Goal: Task Accomplishment & Management: Use online tool/utility

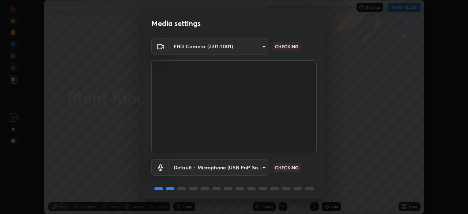
scroll to position [26, 0]
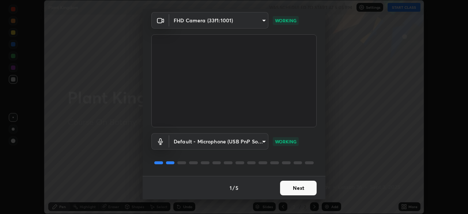
click at [289, 190] on button "Next" at bounding box center [298, 187] width 37 height 15
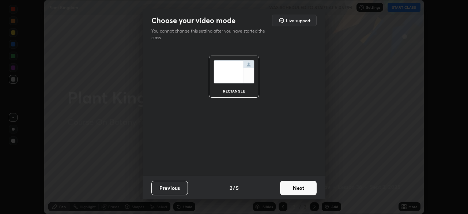
scroll to position [0, 0]
click at [289, 190] on button "Next" at bounding box center [298, 187] width 37 height 15
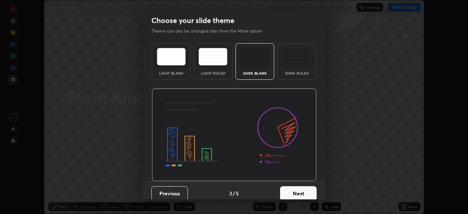
click at [289, 190] on button "Next" at bounding box center [298, 193] width 37 height 15
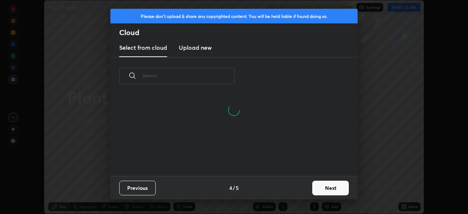
scroll to position [81, 234]
click at [315, 187] on button "Next" at bounding box center [330, 187] width 37 height 15
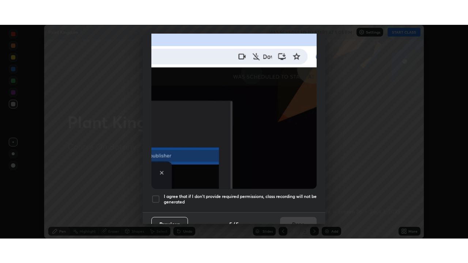
scroll to position [175, 0]
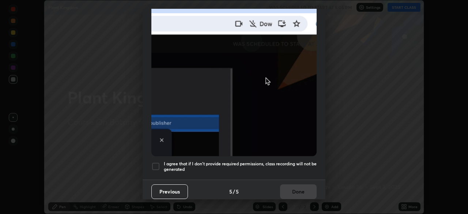
click at [156, 162] on div at bounding box center [155, 166] width 9 height 9
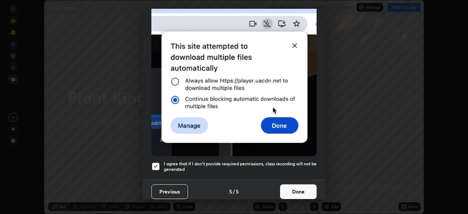
click at [287, 184] on button "Done" at bounding box center [298, 191] width 37 height 15
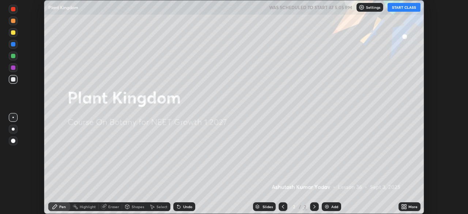
click at [329, 207] on div "Add" at bounding box center [330, 206] width 19 height 9
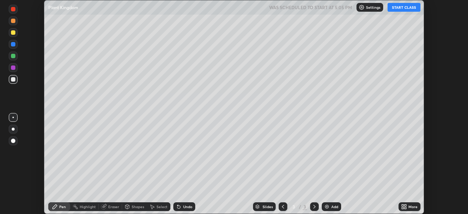
click at [402, 207] on icon at bounding box center [402, 208] width 2 height 2
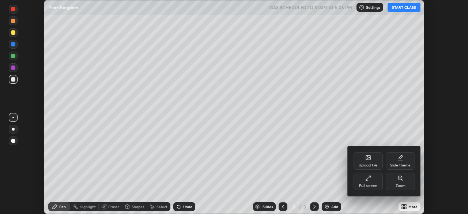
click at [362, 176] on div "Full screen" at bounding box center [367, 181] width 29 height 18
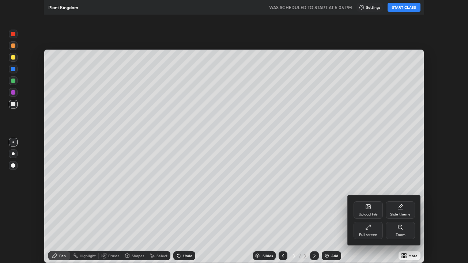
scroll to position [263, 468]
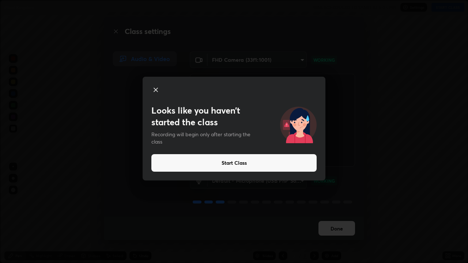
click at [156, 89] on icon at bounding box center [156, 90] width 4 height 4
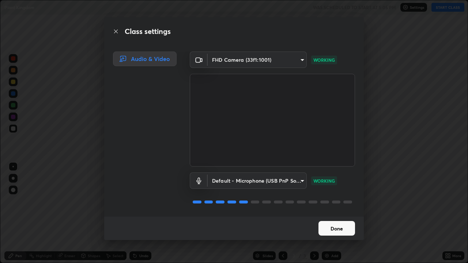
scroll to position [1, 0]
click at [333, 213] on button "Done" at bounding box center [336, 228] width 37 height 15
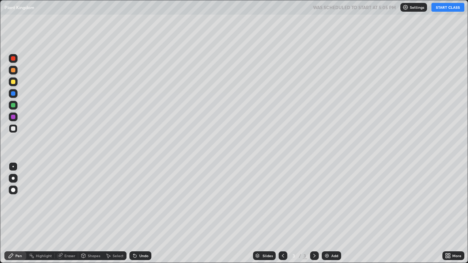
click at [444, 8] on button "START CLASS" at bounding box center [447, 7] width 33 height 9
click at [12, 191] on div at bounding box center [13, 190] width 4 height 4
click at [14, 213] on div "Pen" at bounding box center [15, 255] width 22 height 9
click at [13, 81] on div at bounding box center [13, 82] width 4 height 4
click at [13, 130] on div at bounding box center [13, 128] width 4 height 4
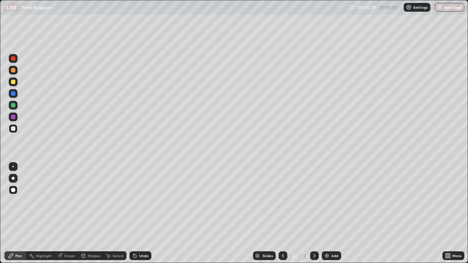
click at [17, 213] on div "Pen" at bounding box center [18, 256] width 7 height 4
click at [13, 84] on div at bounding box center [13, 82] width 4 height 4
click at [98, 213] on div "Shapes" at bounding box center [94, 256] width 12 height 4
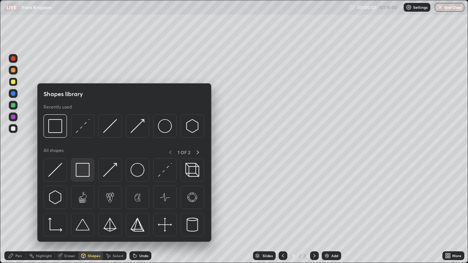
click at [84, 169] on img at bounding box center [83, 170] width 14 height 14
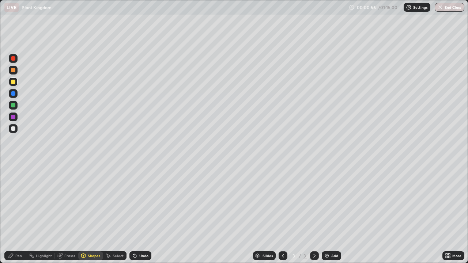
click at [16, 213] on div "Pen" at bounding box center [15, 255] width 22 height 9
click at [12, 97] on div at bounding box center [13, 93] width 9 height 9
click at [15, 127] on div at bounding box center [13, 128] width 4 height 4
click at [18, 213] on div "Pen" at bounding box center [18, 256] width 7 height 4
click at [15, 108] on div at bounding box center [13, 105] width 9 height 9
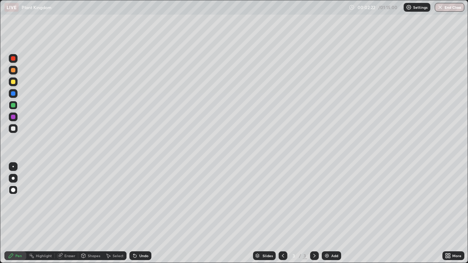
click at [136, 213] on icon at bounding box center [135, 256] width 6 height 6
click at [14, 129] on div at bounding box center [13, 128] width 4 height 4
click at [15, 106] on div at bounding box center [13, 105] width 4 height 4
click at [13, 178] on div at bounding box center [13, 178] width 3 height 3
click at [14, 129] on div at bounding box center [13, 128] width 4 height 4
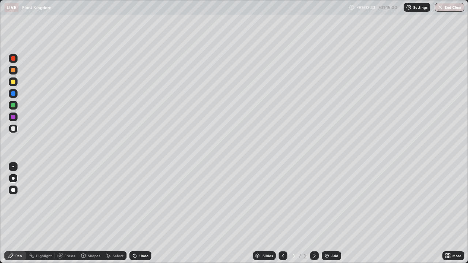
click at [12, 191] on div at bounding box center [13, 190] width 4 height 4
click at [14, 84] on div at bounding box center [13, 82] width 4 height 4
click at [92, 213] on div "Shapes" at bounding box center [90, 255] width 25 height 9
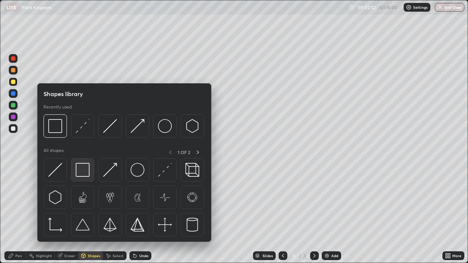
click at [88, 169] on img at bounding box center [83, 170] width 14 height 14
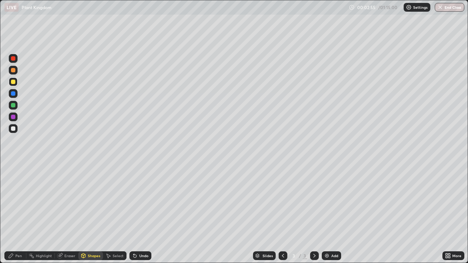
click at [14, 106] on div at bounding box center [13, 105] width 4 height 4
click at [14, 213] on div "Pen" at bounding box center [15, 255] width 22 height 9
click at [13, 85] on div at bounding box center [13, 81] width 9 height 9
click at [14, 106] on div at bounding box center [13, 105] width 4 height 4
click at [140, 213] on div "Undo" at bounding box center [140, 255] width 22 height 9
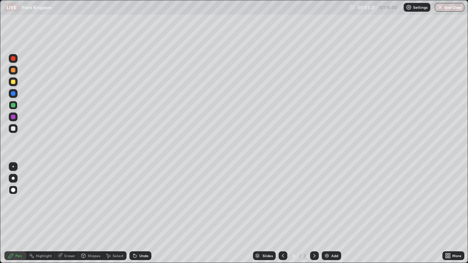
click at [12, 94] on div at bounding box center [13, 93] width 4 height 4
click at [101, 213] on div "Shapes" at bounding box center [90, 255] width 25 height 9
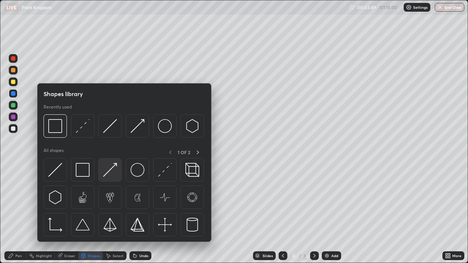
click at [108, 170] on img at bounding box center [110, 170] width 14 height 14
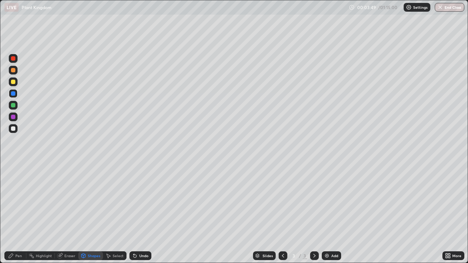
click at [14, 129] on div at bounding box center [13, 128] width 4 height 4
click at [15, 213] on div "Pen" at bounding box center [15, 255] width 22 height 9
click at [14, 91] on div at bounding box center [13, 93] width 4 height 4
click at [13, 82] on div at bounding box center [13, 82] width 4 height 4
click at [14, 96] on div at bounding box center [13, 93] width 9 height 9
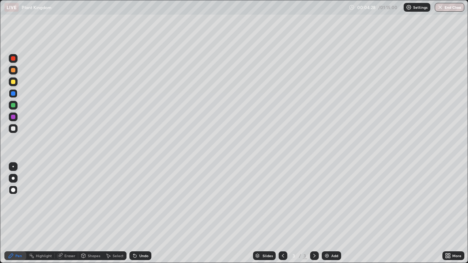
click at [14, 82] on div at bounding box center [13, 82] width 4 height 4
click at [13, 128] on div at bounding box center [13, 128] width 4 height 4
click at [16, 107] on div at bounding box center [13, 105] width 9 height 9
click at [13, 129] on div at bounding box center [13, 128] width 4 height 4
click at [13, 178] on div at bounding box center [13, 178] width 3 height 3
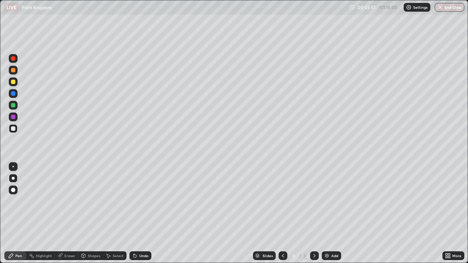
click at [147, 213] on div "Undo" at bounding box center [140, 255] width 22 height 9
click at [147, 213] on div "Undo" at bounding box center [143, 256] width 9 height 4
click at [12, 129] on div at bounding box center [13, 128] width 4 height 4
click at [13, 190] on div at bounding box center [13, 190] width 4 height 4
click at [13, 107] on div at bounding box center [13, 105] width 4 height 4
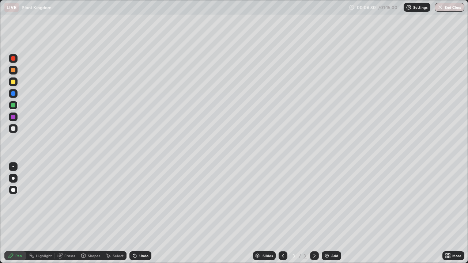
click at [13, 85] on div at bounding box center [13, 81] width 9 height 9
click at [13, 95] on div at bounding box center [13, 93] width 4 height 4
click at [13, 178] on div at bounding box center [13, 178] width 3 height 3
click at [13, 119] on div at bounding box center [13, 117] width 9 height 9
click at [13, 95] on div at bounding box center [13, 93] width 4 height 4
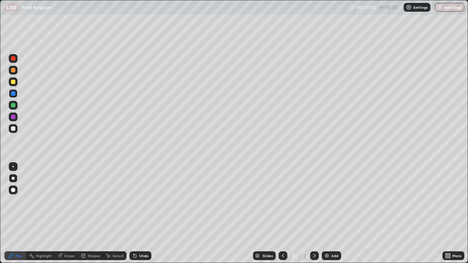
click at [13, 130] on div at bounding box center [13, 128] width 4 height 4
click at [144, 213] on div "Undo" at bounding box center [140, 255] width 22 height 9
click at [145, 213] on div "Undo" at bounding box center [143, 256] width 9 height 4
click at [147, 213] on div "Undo" at bounding box center [143, 256] width 9 height 4
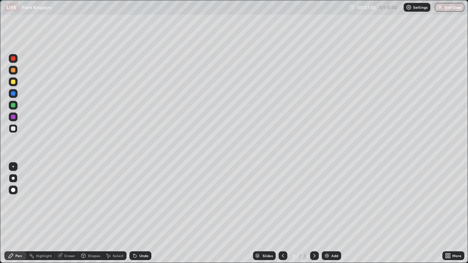
click at [147, 213] on div "Undo" at bounding box center [143, 256] width 9 height 4
click at [12, 105] on div at bounding box center [13, 105] width 4 height 4
click at [13, 191] on div at bounding box center [13, 190] width 4 height 4
click at [20, 213] on div "Pen" at bounding box center [18, 256] width 7 height 4
click at [13, 127] on div at bounding box center [13, 128] width 4 height 4
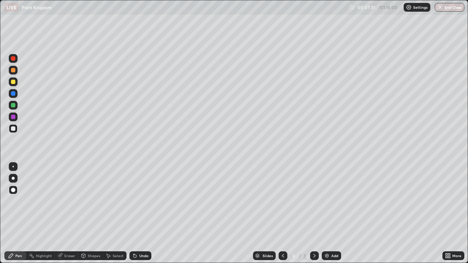
click at [13, 82] on div at bounding box center [13, 82] width 4 height 4
click at [12, 107] on div at bounding box center [13, 105] width 4 height 4
click at [13, 131] on div at bounding box center [13, 128] width 9 height 9
click at [329, 213] on div "Add" at bounding box center [330, 255] width 19 height 9
click at [16, 82] on div at bounding box center [13, 81] width 9 height 9
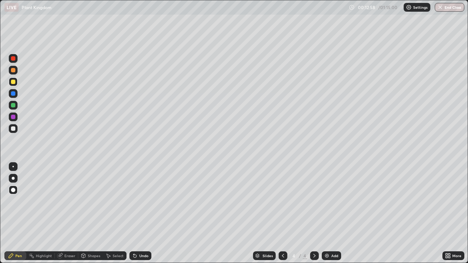
click at [89, 213] on div "Shapes" at bounding box center [94, 256] width 12 height 4
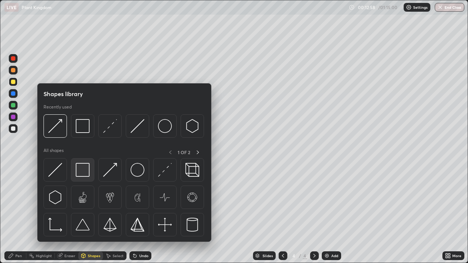
click at [84, 167] on img at bounding box center [83, 170] width 14 height 14
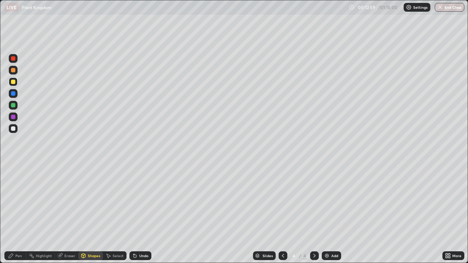
click at [15, 120] on div at bounding box center [13, 117] width 9 height 9
click at [91, 213] on div "Shapes" at bounding box center [94, 256] width 12 height 4
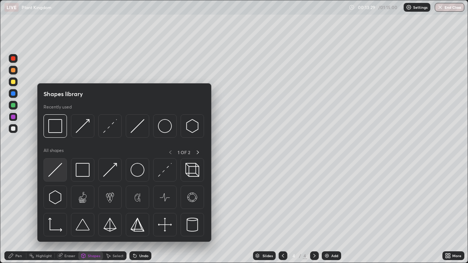
click at [58, 174] on img at bounding box center [55, 170] width 14 height 14
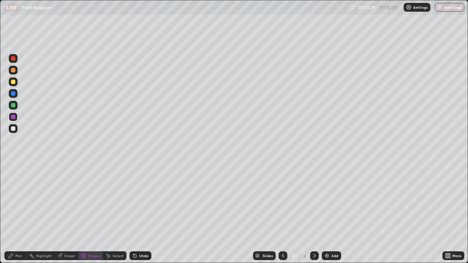
click at [14, 132] on div at bounding box center [13, 128] width 9 height 9
click at [15, 213] on div "Pen" at bounding box center [15, 255] width 22 height 9
click at [90, 213] on div "Shapes" at bounding box center [90, 255] width 25 height 9
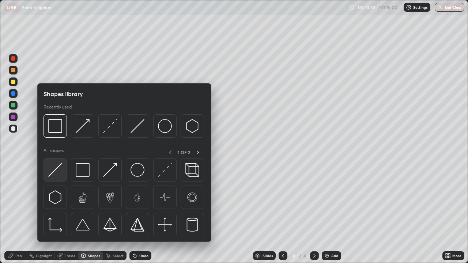
click at [62, 172] on div at bounding box center [54, 169] width 23 height 23
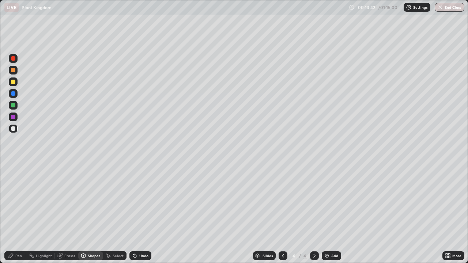
click at [14, 86] on div at bounding box center [13, 81] width 9 height 9
click at [18, 213] on div "Pen" at bounding box center [18, 256] width 7 height 4
click at [14, 129] on div at bounding box center [13, 128] width 4 height 4
click at [14, 117] on div at bounding box center [13, 117] width 4 height 4
click at [14, 128] on div at bounding box center [13, 128] width 4 height 4
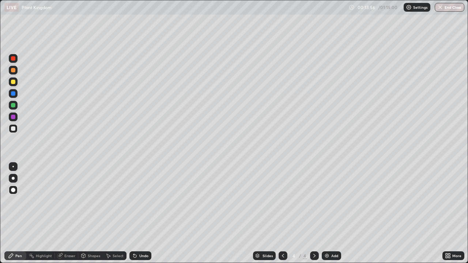
click at [13, 70] on div at bounding box center [13, 70] width 4 height 4
click at [16, 213] on div "Pen" at bounding box center [18, 256] width 7 height 4
click at [14, 108] on div at bounding box center [13, 105] width 9 height 9
click at [134, 213] on icon at bounding box center [134, 256] width 3 height 3
click at [14, 128] on div at bounding box center [13, 128] width 4 height 4
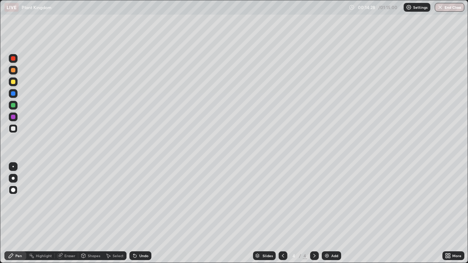
click at [20, 213] on div "Pen" at bounding box center [18, 256] width 7 height 4
click at [13, 108] on div at bounding box center [13, 105] width 9 height 9
click at [14, 130] on div at bounding box center [13, 128] width 4 height 4
click at [13, 114] on div at bounding box center [13, 117] width 9 height 9
click at [13, 106] on div at bounding box center [13, 105] width 4 height 4
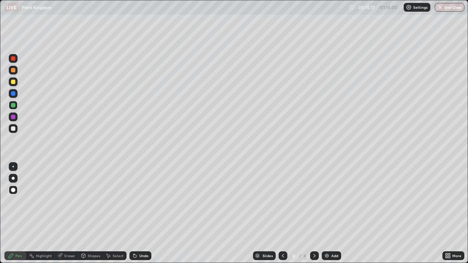
click at [15, 85] on div at bounding box center [13, 81] width 9 height 9
click at [14, 127] on div at bounding box center [13, 128] width 4 height 4
click at [12, 105] on div at bounding box center [13, 105] width 4 height 4
click at [15, 85] on div at bounding box center [13, 81] width 9 height 9
click at [15, 102] on div at bounding box center [13, 105] width 9 height 9
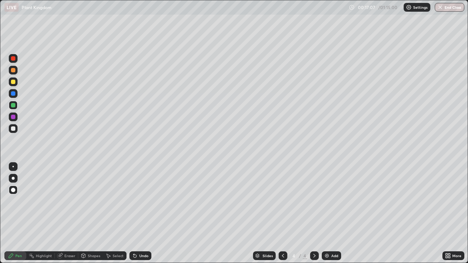
click at [14, 81] on div at bounding box center [13, 82] width 4 height 4
click at [15, 108] on div at bounding box center [13, 105] width 9 height 9
click at [12, 73] on div at bounding box center [13, 70] width 9 height 9
click at [16, 119] on div at bounding box center [13, 117] width 9 height 9
click at [14, 179] on div at bounding box center [13, 178] width 3 height 3
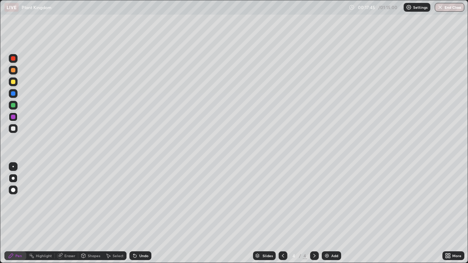
click at [18, 213] on div "Pen" at bounding box center [15, 255] width 22 height 9
click at [14, 107] on div at bounding box center [13, 105] width 4 height 4
click at [14, 129] on div at bounding box center [13, 128] width 4 height 4
click at [14, 127] on div at bounding box center [13, 128] width 4 height 4
click at [13, 94] on div at bounding box center [13, 93] width 4 height 4
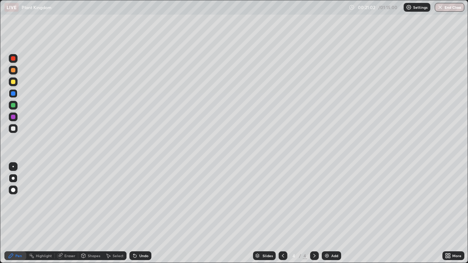
click at [142, 213] on div "Undo" at bounding box center [143, 256] width 9 height 4
click at [13, 190] on div at bounding box center [13, 190] width 4 height 4
click at [11, 106] on div at bounding box center [13, 105] width 4 height 4
click at [14, 82] on div at bounding box center [13, 82] width 4 height 4
click at [15, 95] on div at bounding box center [13, 93] width 4 height 4
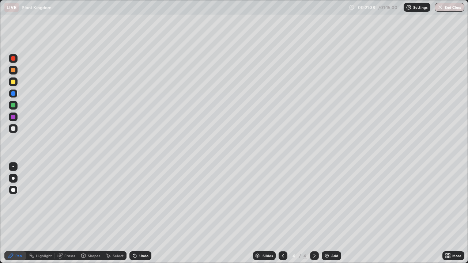
click at [14, 81] on div at bounding box center [13, 82] width 4 height 4
click at [14, 107] on div at bounding box center [13, 105] width 9 height 9
click at [13, 106] on div at bounding box center [13, 105] width 4 height 4
click at [15, 83] on div at bounding box center [13, 82] width 4 height 4
click at [15, 118] on div at bounding box center [13, 117] width 4 height 4
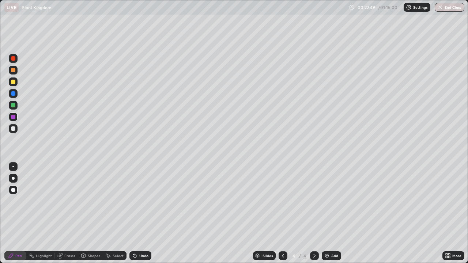
click at [17, 71] on div at bounding box center [13, 70] width 9 height 9
click at [13, 129] on div at bounding box center [13, 128] width 4 height 4
click at [13, 178] on div at bounding box center [13, 178] width 3 height 3
click at [14, 130] on div at bounding box center [13, 128] width 4 height 4
click at [11, 116] on div at bounding box center [13, 117] width 4 height 4
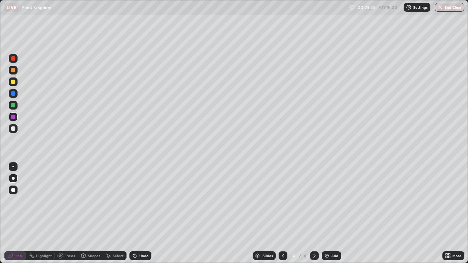
click at [12, 130] on div at bounding box center [13, 128] width 4 height 4
click at [14, 105] on div at bounding box center [13, 105] width 4 height 4
click at [19, 213] on div "Pen" at bounding box center [15, 255] width 22 height 9
click at [14, 84] on div at bounding box center [13, 81] width 9 height 9
click at [13, 106] on div at bounding box center [13, 105] width 4 height 4
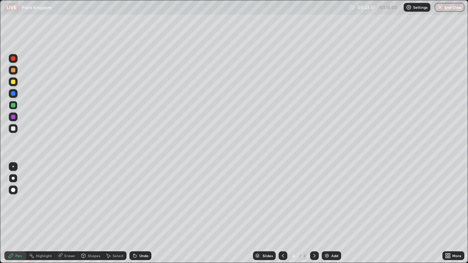
click at [14, 189] on div at bounding box center [13, 190] width 4 height 4
click at [13, 129] on div at bounding box center [13, 128] width 4 height 4
click at [15, 119] on div at bounding box center [13, 117] width 9 height 9
click at [139, 213] on div "Undo" at bounding box center [143, 256] width 9 height 4
click at [14, 72] on div at bounding box center [13, 70] width 4 height 4
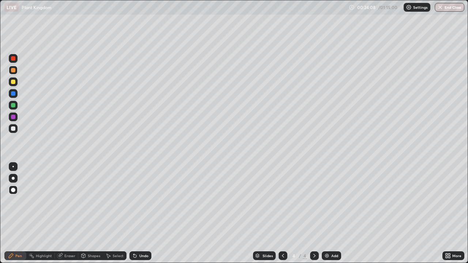
click at [86, 213] on div "Shapes" at bounding box center [90, 255] width 25 height 9
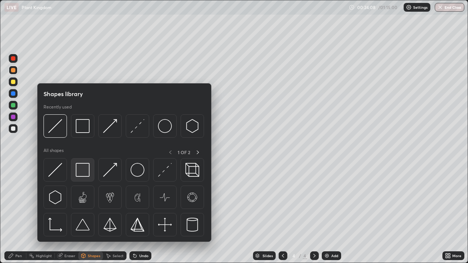
click at [82, 172] on img at bounding box center [83, 170] width 14 height 14
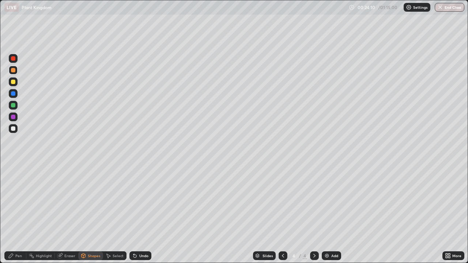
click at [134, 213] on icon at bounding box center [134, 256] width 3 height 3
click at [13, 129] on div at bounding box center [13, 128] width 4 height 4
click at [145, 213] on div "Undo" at bounding box center [140, 255] width 22 height 9
click at [143, 213] on div "Undo" at bounding box center [140, 255] width 22 height 9
click at [19, 213] on div "Pen" at bounding box center [15, 255] width 22 height 9
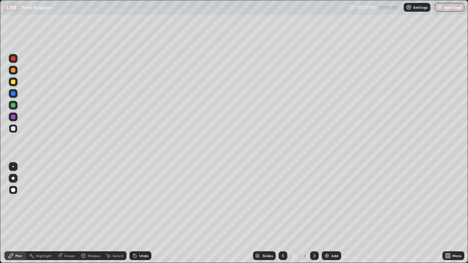
click at [330, 213] on div "Add" at bounding box center [330, 255] width 19 height 9
click at [14, 129] on div at bounding box center [13, 128] width 4 height 4
click at [19, 213] on div "Pen" at bounding box center [15, 255] width 22 height 9
click at [16, 82] on div at bounding box center [13, 81] width 9 height 9
click at [12, 118] on div at bounding box center [13, 117] width 4 height 4
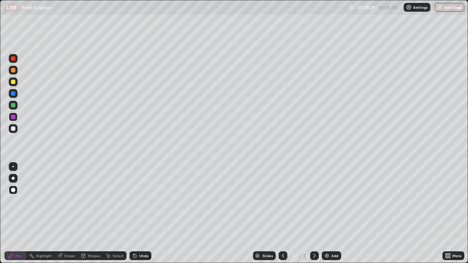
click at [13, 86] on div at bounding box center [13, 81] width 9 height 9
click at [14, 129] on div at bounding box center [13, 128] width 4 height 4
click at [19, 213] on div "Pen" at bounding box center [18, 256] width 7 height 4
click at [139, 213] on div "Undo" at bounding box center [143, 256] width 9 height 4
click at [138, 213] on div "Undo" at bounding box center [140, 255] width 22 height 9
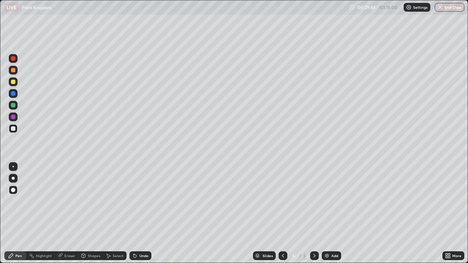
click at [139, 213] on div "Undo" at bounding box center [143, 256] width 9 height 4
click at [142, 213] on div "Undo" at bounding box center [143, 256] width 9 height 4
click at [150, 213] on div "Undo" at bounding box center [140, 255] width 22 height 9
click at [149, 213] on div "Undo" at bounding box center [140, 255] width 22 height 9
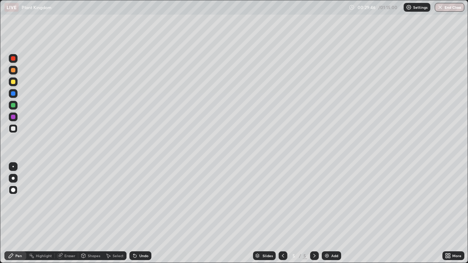
click at [162, 213] on div "Slides 5 / 5 Add" at bounding box center [296, 255] width 291 height 15
click at [149, 213] on div "Undo" at bounding box center [140, 255] width 22 height 9
click at [146, 213] on div "Undo" at bounding box center [140, 255] width 22 height 9
click at [13, 94] on div at bounding box center [13, 93] width 4 height 4
click at [15, 130] on div at bounding box center [13, 128] width 4 height 4
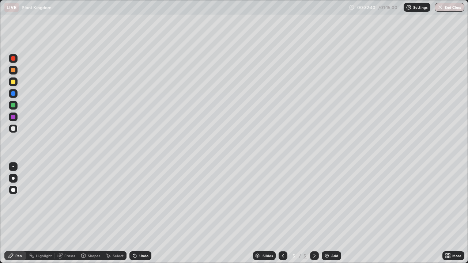
click at [13, 106] on div at bounding box center [13, 105] width 4 height 4
click at [14, 130] on div at bounding box center [13, 128] width 4 height 4
click at [14, 83] on div at bounding box center [13, 82] width 4 height 4
click at [14, 131] on div at bounding box center [13, 128] width 9 height 9
click at [334, 213] on div "Add" at bounding box center [334, 256] width 7 height 4
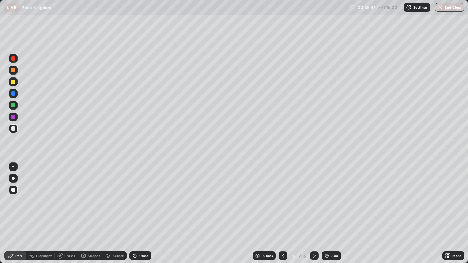
click at [94, 213] on div "Shapes" at bounding box center [90, 255] width 25 height 9
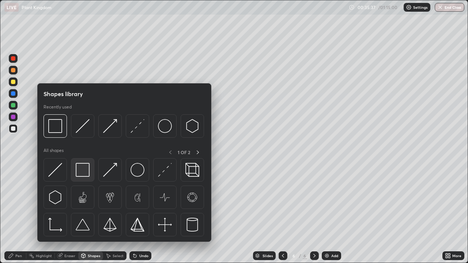
click at [87, 173] on img at bounding box center [83, 170] width 14 height 14
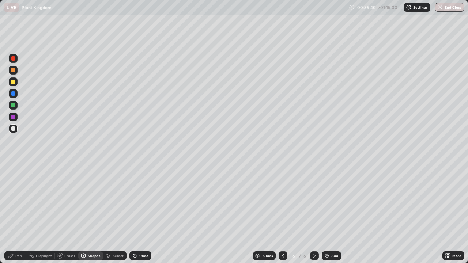
click at [13, 131] on div at bounding box center [13, 128] width 9 height 9
click at [15, 106] on div at bounding box center [13, 105] width 4 height 4
click at [18, 213] on div "Pen" at bounding box center [18, 256] width 7 height 4
click at [13, 73] on div at bounding box center [13, 70] width 9 height 9
click at [13, 82] on div at bounding box center [13, 82] width 4 height 4
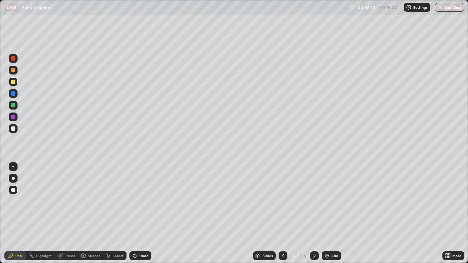
click at [144, 213] on div "Undo" at bounding box center [143, 256] width 9 height 4
click at [146, 213] on div "Undo" at bounding box center [143, 256] width 9 height 4
click at [144, 213] on div "Undo" at bounding box center [143, 256] width 9 height 4
click at [143, 213] on div "Undo" at bounding box center [143, 256] width 9 height 4
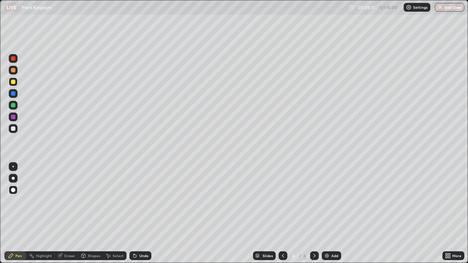
click at [144, 213] on div "Undo" at bounding box center [140, 255] width 22 height 9
click at [146, 213] on div "Undo" at bounding box center [143, 256] width 9 height 4
click at [145, 213] on div "Undo" at bounding box center [140, 255] width 22 height 9
click at [12, 131] on div at bounding box center [13, 128] width 9 height 9
click at [12, 95] on div at bounding box center [13, 93] width 4 height 4
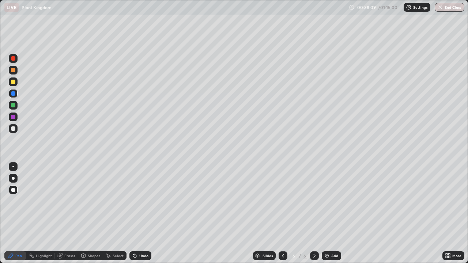
click at [14, 118] on div at bounding box center [13, 117] width 4 height 4
click at [0, 106] on div "Setting up your live class" at bounding box center [234, 131] width 468 height 263
click at [10, 130] on div at bounding box center [13, 128] width 9 height 9
click at [17, 213] on div "Pen" at bounding box center [18, 256] width 7 height 4
click at [329, 213] on div "Add" at bounding box center [330, 255] width 19 height 9
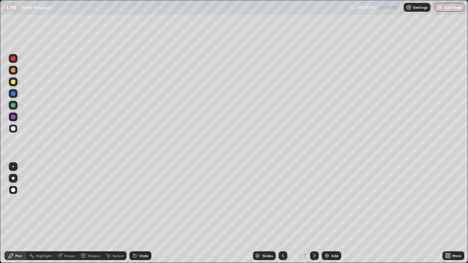
click at [12, 83] on div at bounding box center [13, 82] width 4 height 4
click at [91, 213] on div "Shapes" at bounding box center [94, 256] width 12 height 4
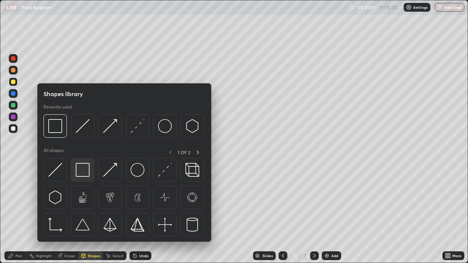
click at [84, 171] on img at bounding box center [83, 170] width 14 height 14
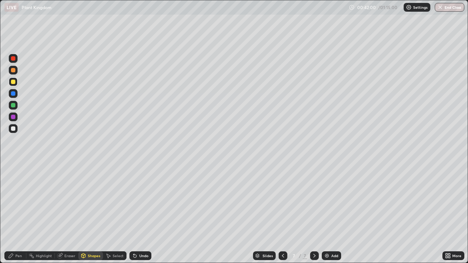
click at [13, 118] on div at bounding box center [13, 117] width 4 height 4
click at [13, 129] on div at bounding box center [13, 128] width 4 height 4
click at [22, 213] on div "Pen" at bounding box center [18, 256] width 7 height 4
click at [147, 213] on div "Undo" at bounding box center [140, 255] width 22 height 9
click at [149, 213] on div "Undo" at bounding box center [140, 255] width 22 height 9
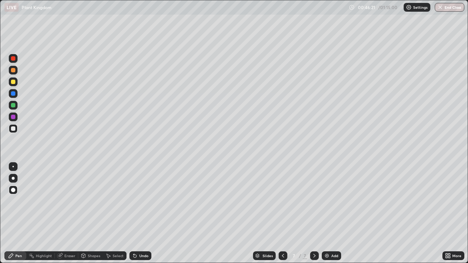
click at [16, 85] on div at bounding box center [13, 81] width 9 height 9
click at [14, 128] on div at bounding box center [13, 128] width 4 height 4
click at [144, 213] on div "Undo" at bounding box center [140, 255] width 22 height 9
click at [328, 213] on img at bounding box center [327, 256] width 6 height 6
click at [282, 213] on icon at bounding box center [283, 256] width 6 height 6
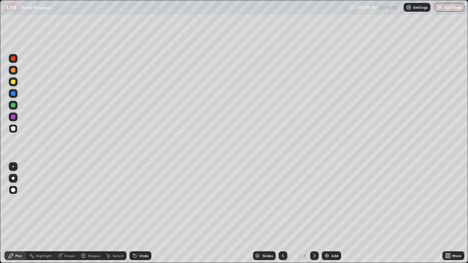
click at [137, 213] on div "Undo" at bounding box center [140, 255] width 22 height 9
click at [313, 213] on icon at bounding box center [314, 256] width 6 height 6
click at [12, 82] on div at bounding box center [13, 82] width 4 height 4
click at [16, 213] on div "Pen" at bounding box center [15, 255] width 22 height 9
click at [91, 213] on div "Shapes" at bounding box center [94, 256] width 12 height 4
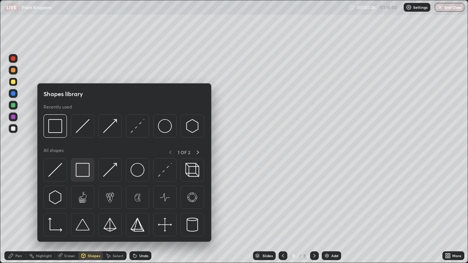
click at [84, 169] on img at bounding box center [83, 170] width 14 height 14
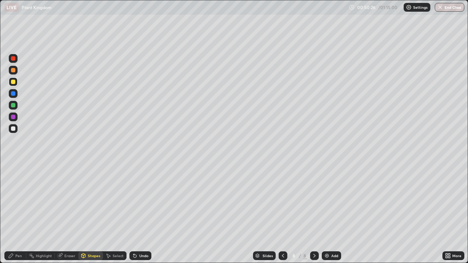
click at [14, 130] on div at bounding box center [13, 128] width 4 height 4
click at [20, 213] on div "Pen" at bounding box center [15, 255] width 22 height 9
click at [14, 127] on div at bounding box center [13, 128] width 4 height 4
click at [12, 85] on div at bounding box center [13, 81] width 9 height 9
click at [17, 130] on div at bounding box center [13, 128] width 9 height 9
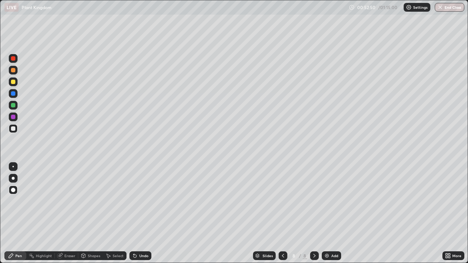
click at [13, 84] on div at bounding box center [13, 81] width 9 height 9
click at [14, 130] on div at bounding box center [13, 128] width 4 height 4
click at [13, 106] on div at bounding box center [13, 105] width 4 height 4
click at [14, 118] on div at bounding box center [13, 117] width 4 height 4
click at [14, 106] on div at bounding box center [13, 105] width 4 height 4
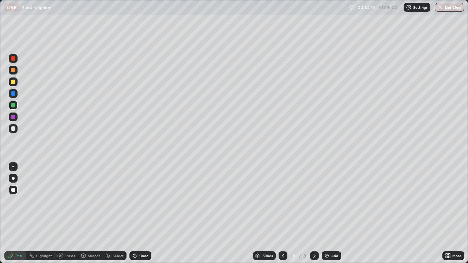
click at [15, 132] on div at bounding box center [13, 128] width 9 height 9
click at [145, 213] on div "Undo" at bounding box center [140, 255] width 22 height 9
click at [16, 81] on div at bounding box center [13, 81] width 9 height 9
click at [15, 127] on div at bounding box center [13, 128] width 4 height 4
click at [330, 213] on div "Add" at bounding box center [330, 255] width 19 height 9
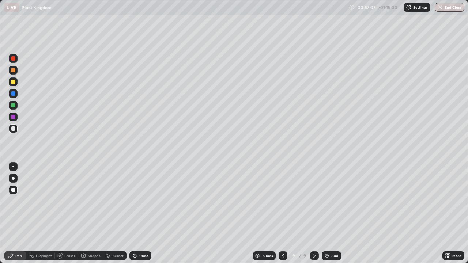
click at [12, 84] on div at bounding box center [13, 81] width 9 height 9
click at [15, 85] on div at bounding box center [13, 81] width 9 height 9
click at [13, 70] on div at bounding box center [13, 70] width 4 height 4
click at [134, 213] on icon at bounding box center [134, 256] width 3 height 3
click at [137, 213] on div "Undo" at bounding box center [140, 255] width 22 height 9
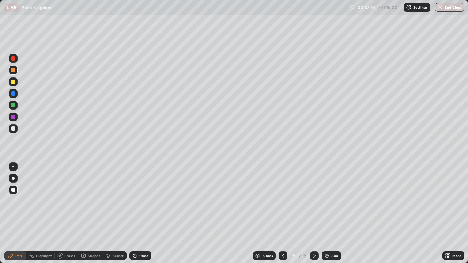
click at [136, 213] on icon at bounding box center [135, 256] width 6 height 6
click at [14, 130] on div at bounding box center [13, 128] width 4 height 4
click at [12, 83] on div at bounding box center [13, 82] width 4 height 4
click at [142, 213] on div "Undo" at bounding box center [140, 255] width 22 height 9
click at [15, 131] on div at bounding box center [13, 128] width 9 height 9
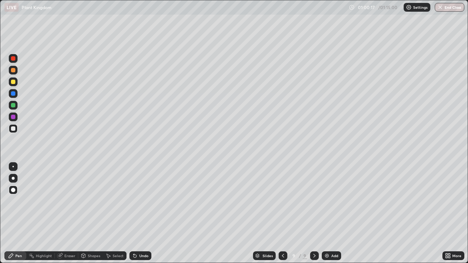
click at [14, 108] on div at bounding box center [13, 105] width 9 height 9
click at [443, 7] on button "End Class" at bounding box center [449, 7] width 30 height 9
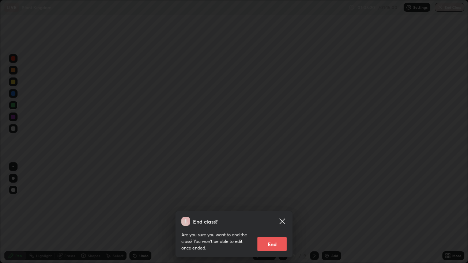
click at [264, 213] on button "End" at bounding box center [271, 244] width 29 height 15
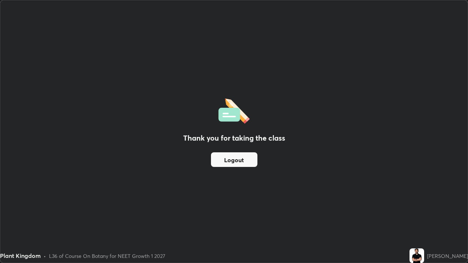
click at [237, 159] on button "Logout" at bounding box center [234, 159] width 46 height 15
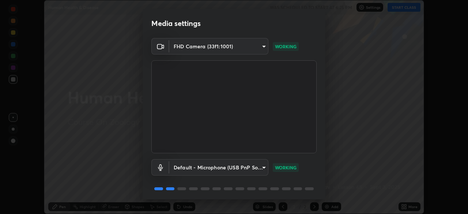
scroll to position [26, 0]
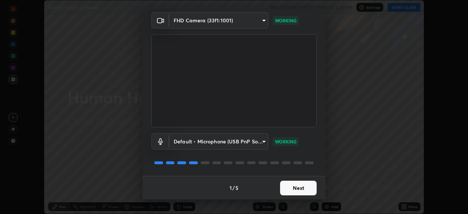
click at [300, 185] on button "Next" at bounding box center [298, 187] width 37 height 15
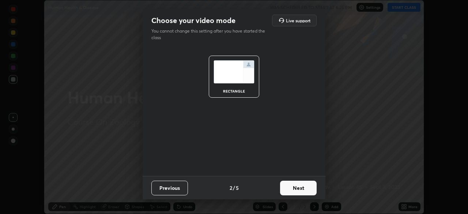
scroll to position [0, 0]
click at [306, 188] on button "Next" at bounding box center [298, 187] width 37 height 15
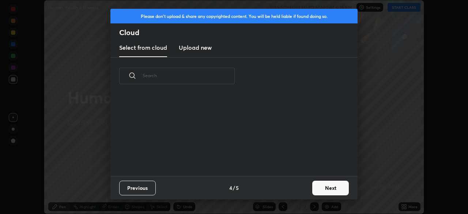
click at [329, 189] on button "Next" at bounding box center [330, 187] width 37 height 15
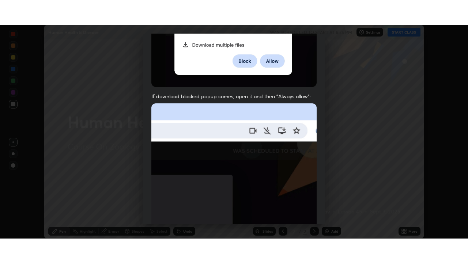
scroll to position [175, 0]
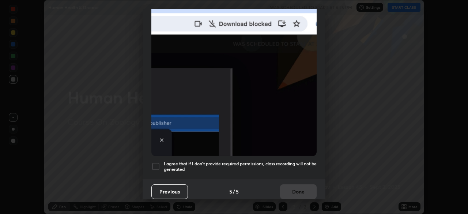
click at [157, 162] on div at bounding box center [155, 166] width 9 height 9
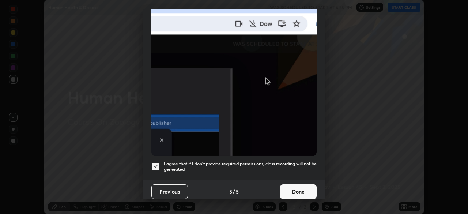
click at [299, 185] on button "Done" at bounding box center [298, 191] width 37 height 15
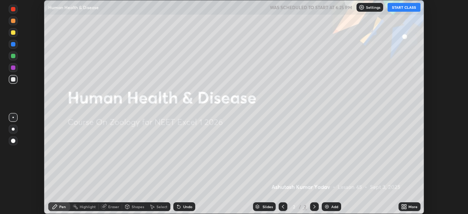
click at [333, 206] on div "Add" at bounding box center [334, 207] width 7 height 4
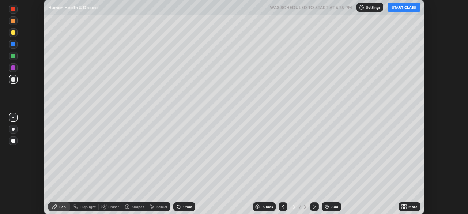
click at [404, 206] on icon at bounding box center [404, 206] width 6 height 6
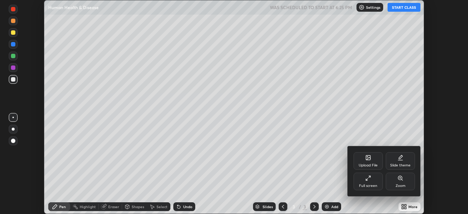
click at [366, 181] on div "Full screen" at bounding box center [367, 181] width 29 height 18
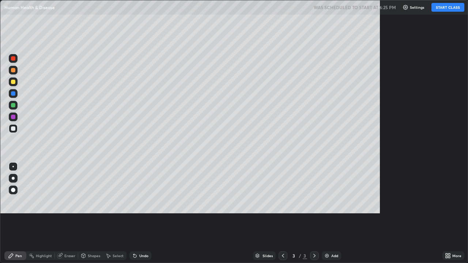
scroll to position [263, 468]
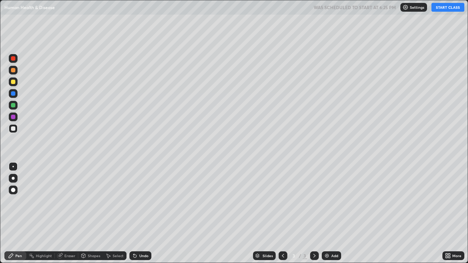
click at [442, 11] on button "START CLASS" at bounding box center [447, 7] width 33 height 9
click at [13, 129] on div at bounding box center [13, 128] width 4 height 4
click at [14, 188] on div at bounding box center [13, 190] width 4 height 4
click at [95, 213] on div "Shapes" at bounding box center [94, 256] width 12 height 4
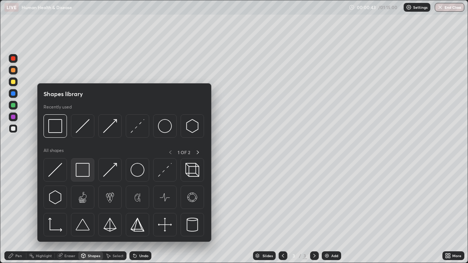
click at [83, 173] on img at bounding box center [83, 170] width 14 height 14
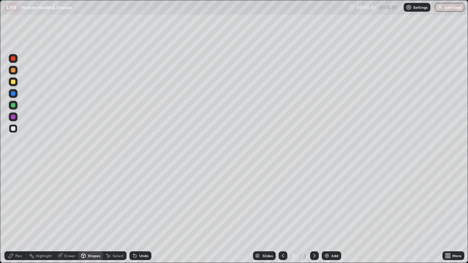
click at [13, 90] on div at bounding box center [13, 93] width 9 height 9
click at [14, 83] on div at bounding box center [13, 82] width 4 height 4
click at [19, 213] on div "Pen" at bounding box center [18, 256] width 7 height 4
click at [15, 126] on div at bounding box center [13, 128] width 4 height 4
click at [13, 130] on div at bounding box center [13, 128] width 4 height 4
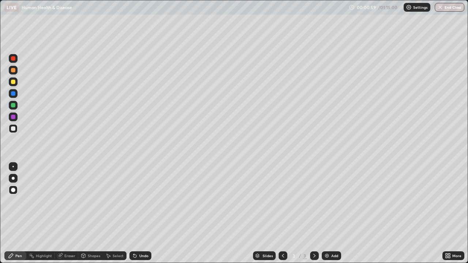
click at [93, 213] on div "Shapes" at bounding box center [94, 256] width 12 height 4
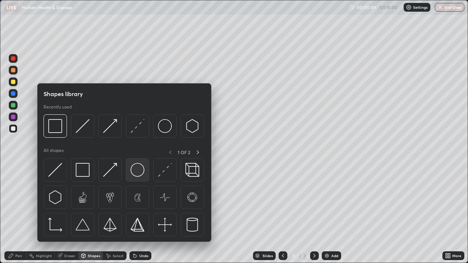
click at [136, 169] on img at bounding box center [137, 170] width 14 height 14
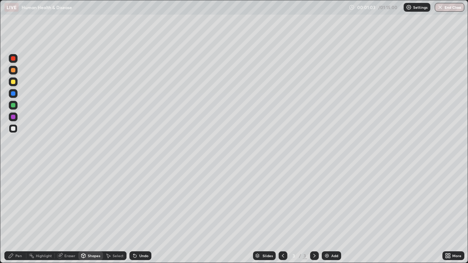
click at [85, 213] on icon at bounding box center [83, 256] width 6 height 6
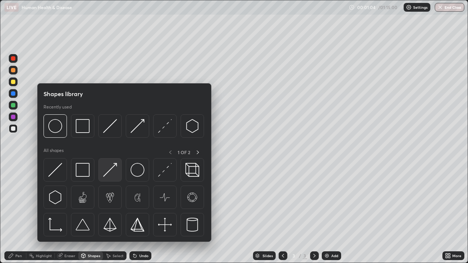
click at [108, 173] on img at bounding box center [110, 170] width 14 height 14
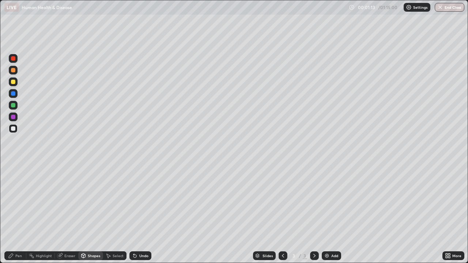
click at [93, 213] on div "Shapes" at bounding box center [90, 255] width 25 height 9
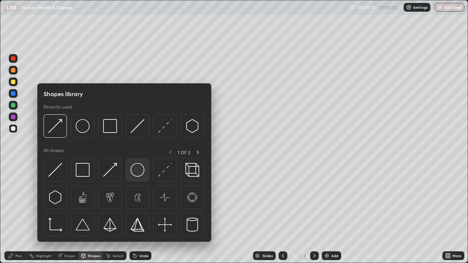
click at [138, 169] on img at bounding box center [137, 170] width 14 height 14
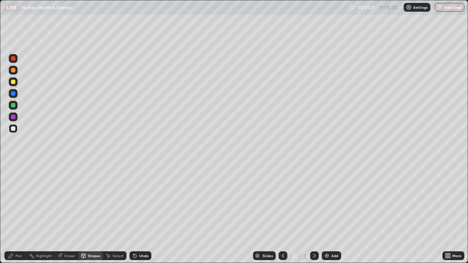
click at [18, 213] on div "Pen" at bounding box center [18, 256] width 7 height 4
click at [16, 83] on div at bounding box center [13, 81] width 9 height 9
click at [13, 106] on div at bounding box center [13, 105] width 4 height 4
click at [13, 119] on div at bounding box center [13, 117] width 9 height 9
click at [14, 129] on div at bounding box center [13, 128] width 4 height 4
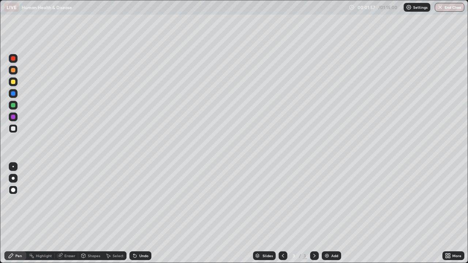
click at [19, 213] on div "Pen" at bounding box center [15, 255] width 22 height 9
click at [87, 213] on div "Shapes" at bounding box center [90, 255] width 25 height 9
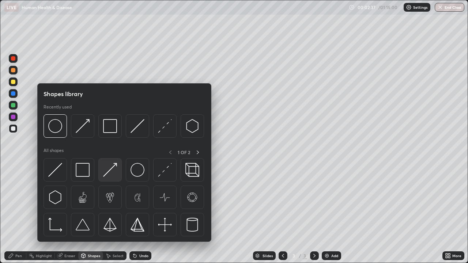
click at [108, 173] on img at bounding box center [110, 170] width 14 height 14
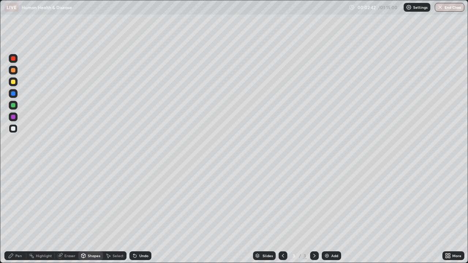
click at [72, 213] on div "Eraser" at bounding box center [66, 255] width 23 height 9
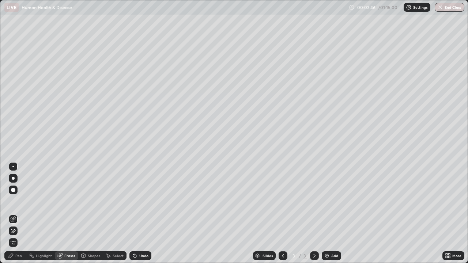
click at [18, 213] on div "Pen" at bounding box center [18, 256] width 7 height 4
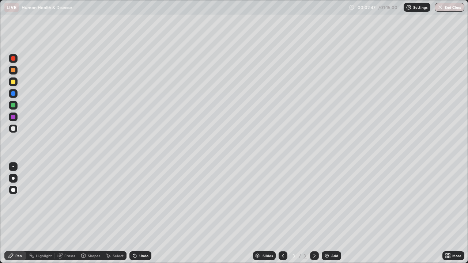
click at [14, 84] on div at bounding box center [13, 81] width 9 height 9
click at [13, 118] on div at bounding box center [13, 117] width 4 height 4
click at [142, 213] on div "Undo" at bounding box center [143, 256] width 9 height 4
click at [13, 129] on div at bounding box center [13, 128] width 4 height 4
click at [16, 85] on div at bounding box center [13, 81] width 9 height 9
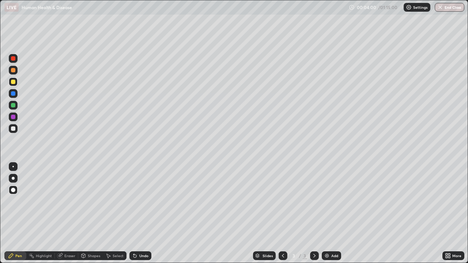
click at [143, 213] on div "Undo" at bounding box center [143, 256] width 9 height 4
click at [141, 213] on div "Undo" at bounding box center [143, 256] width 9 height 4
click at [17, 121] on div at bounding box center [13, 117] width 9 height 12
click at [12, 129] on div at bounding box center [13, 128] width 4 height 4
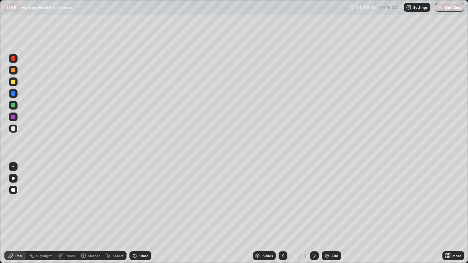
click at [14, 96] on div at bounding box center [13, 93] width 9 height 9
click at [13, 70] on div at bounding box center [13, 70] width 4 height 4
click at [328, 213] on img at bounding box center [327, 256] width 6 height 6
click at [14, 129] on div at bounding box center [13, 128] width 4 height 4
click at [20, 213] on div "Pen" at bounding box center [18, 256] width 7 height 4
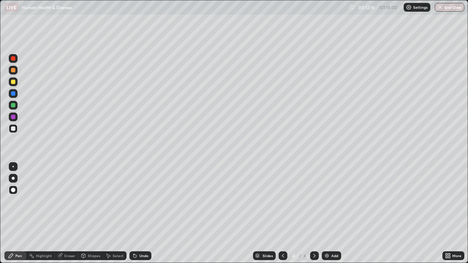
click at [14, 85] on div at bounding box center [13, 81] width 9 height 9
click at [14, 69] on div at bounding box center [13, 70] width 4 height 4
click at [15, 130] on div at bounding box center [13, 128] width 4 height 4
click at [24, 213] on div "Pen" at bounding box center [15, 255] width 22 height 9
click at [13, 85] on div at bounding box center [13, 81] width 9 height 9
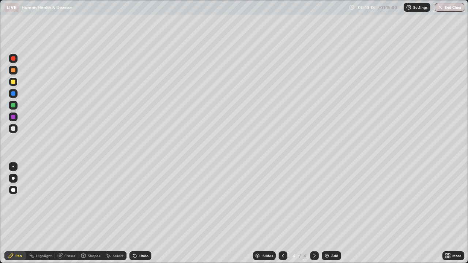
click at [14, 70] on div at bounding box center [13, 70] width 4 height 4
click at [15, 129] on div at bounding box center [13, 128] width 4 height 4
click at [13, 130] on div at bounding box center [13, 128] width 4 height 4
click at [15, 81] on div at bounding box center [13, 82] width 4 height 4
click at [13, 72] on div at bounding box center [13, 70] width 4 height 4
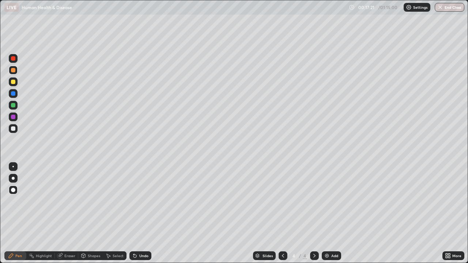
click at [143, 213] on div "Undo" at bounding box center [143, 256] width 9 height 4
click at [142, 213] on div "Undo" at bounding box center [143, 256] width 9 height 4
click at [14, 127] on div at bounding box center [13, 128] width 4 height 4
click at [18, 213] on div "Pen" at bounding box center [18, 256] width 7 height 4
click at [14, 130] on div at bounding box center [13, 128] width 4 height 4
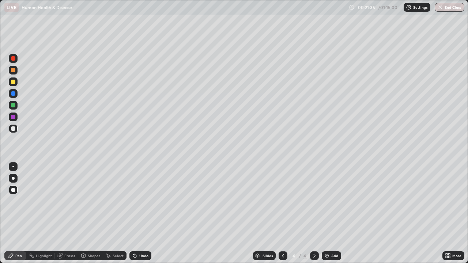
click at [19, 213] on div "Pen" at bounding box center [18, 256] width 7 height 4
click at [149, 213] on div "Undo" at bounding box center [140, 255] width 22 height 9
click at [148, 213] on div "Undo" at bounding box center [140, 255] width 22 height 9
click at [149, 213] on div "Undo" at bounding box center [140, 255] width 22 height 9
click at [150, 213] on div "Undo" at bounding box center [140, 255] width 22 height 9
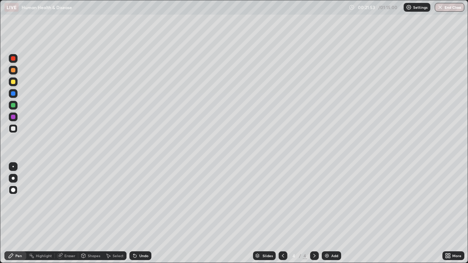
click at [150, 213] on div "Undo" at bounding box center [140, 255] width 22 height 9
click at [330, 213] on div "Add" at bounding box center [330, 255] width 19 height 9
click at [12, 80] on div at bounding box center [13, 82] width 4 height 4
click at [13, 130] on div at bounding box center [13, 128] width 4 height 4
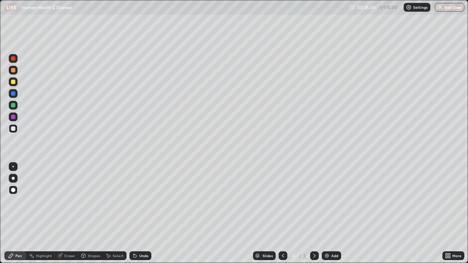
click at [15, 129] on div at bounding box center [13, 128] width 4 height 4
click at [140, 213] on div "Undo" at bounding box center [140, 255] width 22 height 9
click at [327, 213] on img at bounding box center [327, 256] width 6 height 6
click at [13, 129] on div at bounding box center [13, 128] width 4 height 4
click at [22, 213] on div "Pen" at bounding box center [15, 255] width 22 height 9
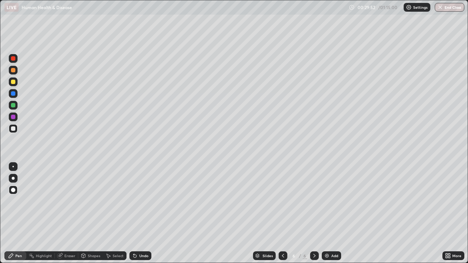
click at [91, 213] on div "Shapes" at bounding box center [94, 256] width 12 height 4
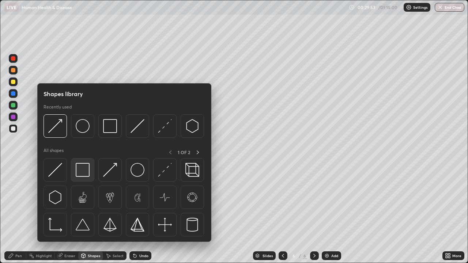
click at [82, 169] on img at bounding box center [83, 170] width 14 height 14
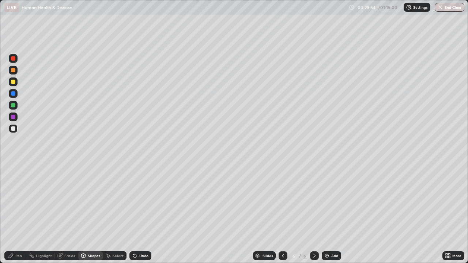
click at [15, 82] on div at bounding box center [13, 82] width 4 height 4
click at [19, 213] on div "Pen" at bounding box center [18, 256] width 7 height 4
click at [13, 116] on div at bounding box center [13, 117] width 4 height 4
click at [14, 129] on div at bounding box center [13, 128] width 4 height 4
click at [14, 105] on div at bounding box center [13, 105] width 4 height 4
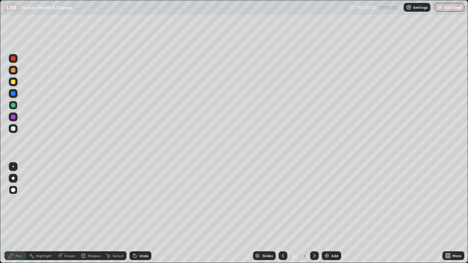
click at [137, 213] on div "Undo" at bounding box center [140, 255] width 22 height 9
click at [14, 129] on div at bounding box center [13, 128] width 4 height 4
click at [13, 82] on div at bounding box center [13, 82] width 4 height 4
click at [13, 130] on div at bounding box center [13, 128] width 4 height 4
click at [331, 213] on div "Add" at bounding box center [334, 256] width 7 height 4
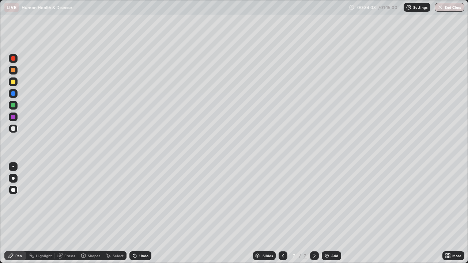
click at [11, 82] on div at bounding box center [13, 82] width 4 height 4
click at [12, 127] on div at bounding box center [13, 128] width 4 height 4
click at [14, 72] on div at bounding box center [13, 70] width 4 height 4
click at [14, 129] on div at bounding box center [13, 128] width 4 height 4
click at [13, 81] on div at bounding box center [13, 82] width 4 height 4
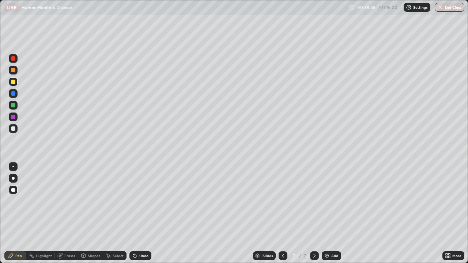
click at [13, 83] on div at bounding box center [13, 82] width 4 height 4
click at [14, 213] on div "Pen" at bounding box center [15, 255] width 22 height 9
click at [327, 213] on img at bounding box center [327, 256] width 6 height 6
click at [13, 82] on div at bounding box center [13, 82] width 4 height 4
click at [13, 129] on div at bounding box center [13, 128] width 4 height 4
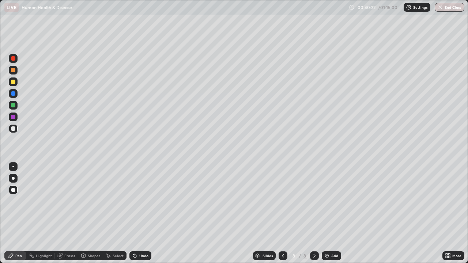
click at [13, 130] on div at bounding box center [13, 128] width 4 height 4
click at [14, 80] on div at bounding box center [13, 82] width 4 height 4
click at [89, 213] on div "Shapes" at bounding box center [94, 256] width 12 height 4
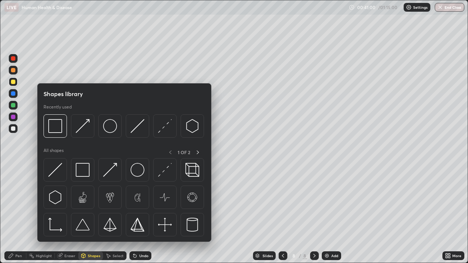
click at [85, 172] on img at bounding box center [83, 170] width 14 height 14
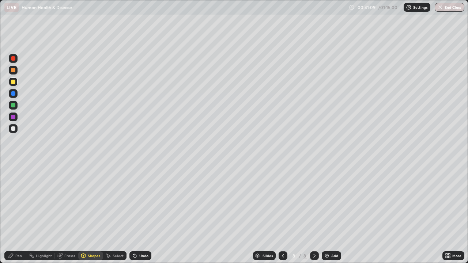
click at [17, 213] on div "Pen" at bounding box center [18, 256] width 7 height 4
click at [15, 73] on div at bounding box center [13, 70] width 9 height 9
click at [14, 129] on div at bounding box center [13, 128] width 4 height 4
click at [15, 71] on div at bounding box center [13, 70] width 4 height 4
click at [14, 84] on div at bounding box center [13, 81] width 9 height 9
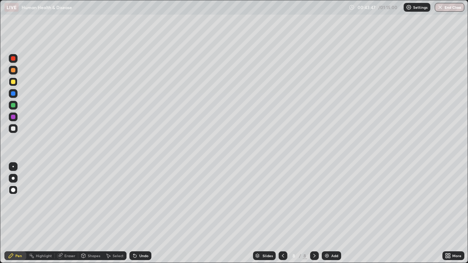
click at [20, 213] on div "Pen" at bounding box center [18, 256] width 7 height 4
click at [14, 131] on div at bounding box center [13, 128] width 9 height 9
click at [14, 129] on div at bounding box center [13, 128] width 4 height 4
click at [14, 213] on icon at bounding box center [11, 256] width 6 height 6
click at [88, 213] on div "Shapes" at bounding box center [94, 256] width 12 height 4
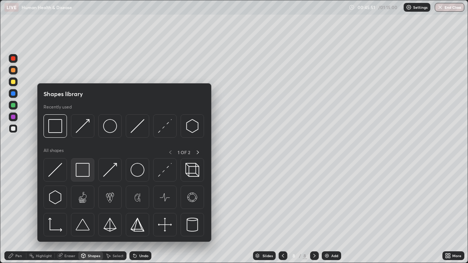
click at [81, 172] on img at bounding box center [83, 170] width 14 height 14
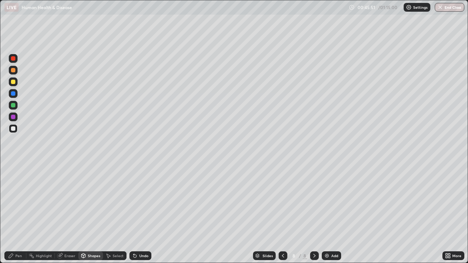
click at [13, 85] on div at bounding box center [13, 81] width 9 height 9
click at [13, 130] on div at bounding box center [13, 128] width 4 height 4
click at [19, 213] on div "Pen" at bounding box center [18, 256] width 7 height 4
click at [329, 213] on div "Add" at bounding box center [330, 255] width 19 height 9
click at [14, 81] on div at bounding box center [13, 82] width 4 height 4
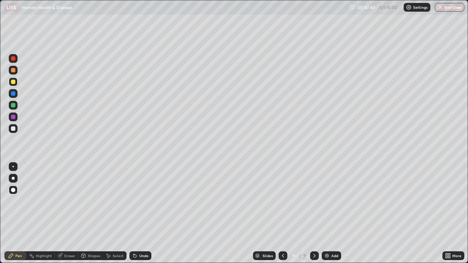
click at [18, 213] on div "Pen" at bounding box center [18, 256] width 7 height 4
click at [140, 213] on div "Undo" at bounding box center [143, 256] width 9 height 4
click at [96, 213] on div "Shapes" at bounding box center [90, 255] width 25 height 9
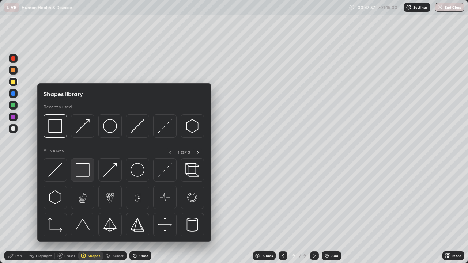
click at [85, 166] on img at bounding box center [83, 170] width 14 height 14
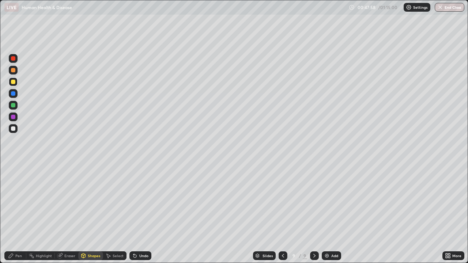
click at [14, 70] on div at bounding box center [13, 70] width 4 height 4
click at [14, 118] on div at bounding box center [13, 117] width 4 height 4
click at [15, 129] on div at bounding box center [13, 128] width 4 height 4
click at [16, 213] on div "Pen" at bounding box center [18, 256] width 7 height 4
click at [14, 72] on div at bounding box center [13, 70] width 4 height 4
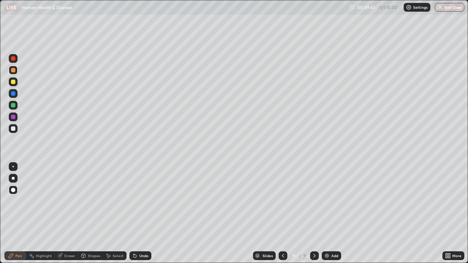
click at [94, 213] on div "Shapes" at bounding box center [94, 256] width 12 height 4
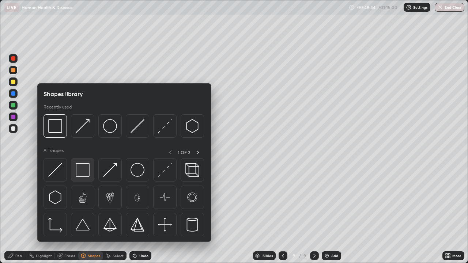
click at [83, 174] on img at bounding box center [83, 170] width 14 height 14
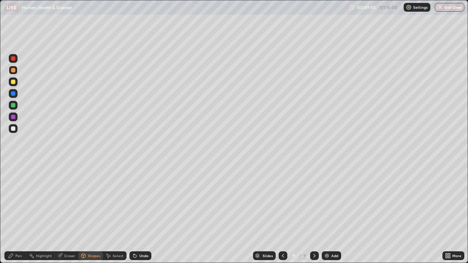
click at [20, 213] on div "Pen" at bounding box center [18, 256] width 7 height 4
click at [13, 117] on div at bounding box center [13, 117] width 4 height 4
click at [20, 213] on div "Pen" at bounding box center [18, 256] width 7 height 4
click at [15, 107] on div at bounding box center [13, 105] width 9 height 9
click at [143, 213] on div "Undo" at bounding box center [143, 256] width 9 height 4
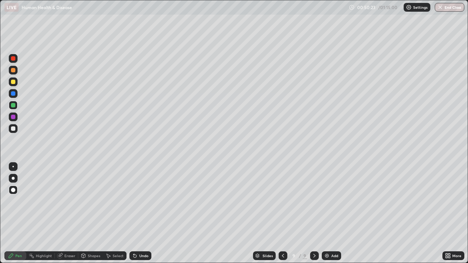
click at [142, 213] on div "Undo" at bounding box center [140, 255] width 22 height 9
click at [142, 213] on div "Undo" at bounding box center [143, 256] width 9 height 4
click at [145, 213] on div "Undo" at bounding box center [143, 256] width 9 height 4
click at [149, 213] on div "Undo" at bounding box center [140, 255] width 22 height 9
click at [14, 73] on div at bounding box center [13, 70] width 9 height 9
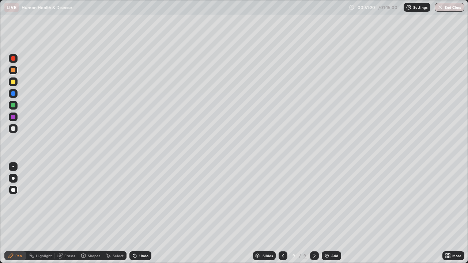
click at [13, 132] on div at bounding box center [13, 128] width 9 height 9
click at [14, 189] on div at bounding box center [13, 190] width 4 height 4
click at [15, 129] on div at bounding box center [13, 128] width 4 height 4
click at [19, 213] on div "Pen" at bounding box center [18, 256] width 7 height 4
click at [13, 84] on div at bounding box center [13, 81] width 9 height 9
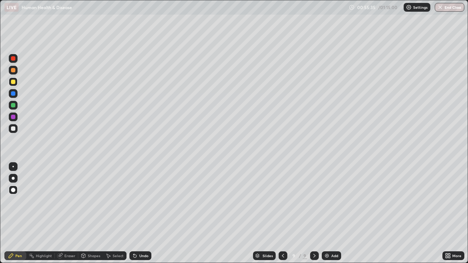
click at [14, 130] on div at bounding box center [13, 128] width 4 height 4
click at [24, 213] on div "Pen" at bounding box center [15, 255] width 22 height 9
click at [133, 213] on icon at bounding box center [134, 256] width 3 height 3
click at [14, 81] on div at bounding box center [13, 82] width 4 height 4
click at [88, 213] on div "Shapes" at bounding box center [94, 256] width 12 height 4
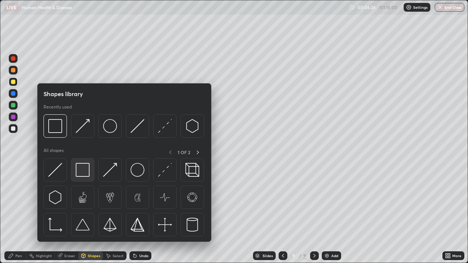
click at [81, 171] on img at bounding box center [83, 170] width 14 height 14
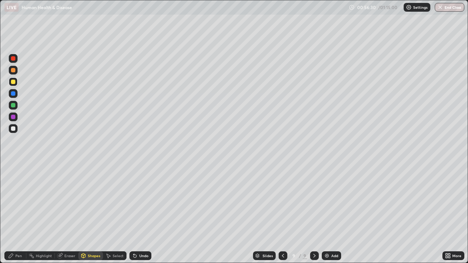
click at [15, 213] on div "Pen" at bounding box center [15, 255] width 22 height 9
click at [12, 71] on div at bounding box center [13, 70] width 4 height 4
click at [13, 129] on div at bounding box center [13, 128] width 4 height 4
click at [447, 11] on button "End Class" at bounding box center [449, 7] width 30 height 9
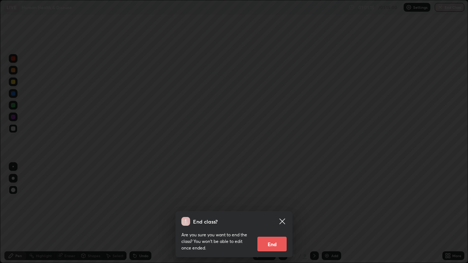
click at [271, 213] on button "End" at bounding box center [271, 244] width 29 height 15
